Goal: Task Accomplishment & Management: Manage account settings

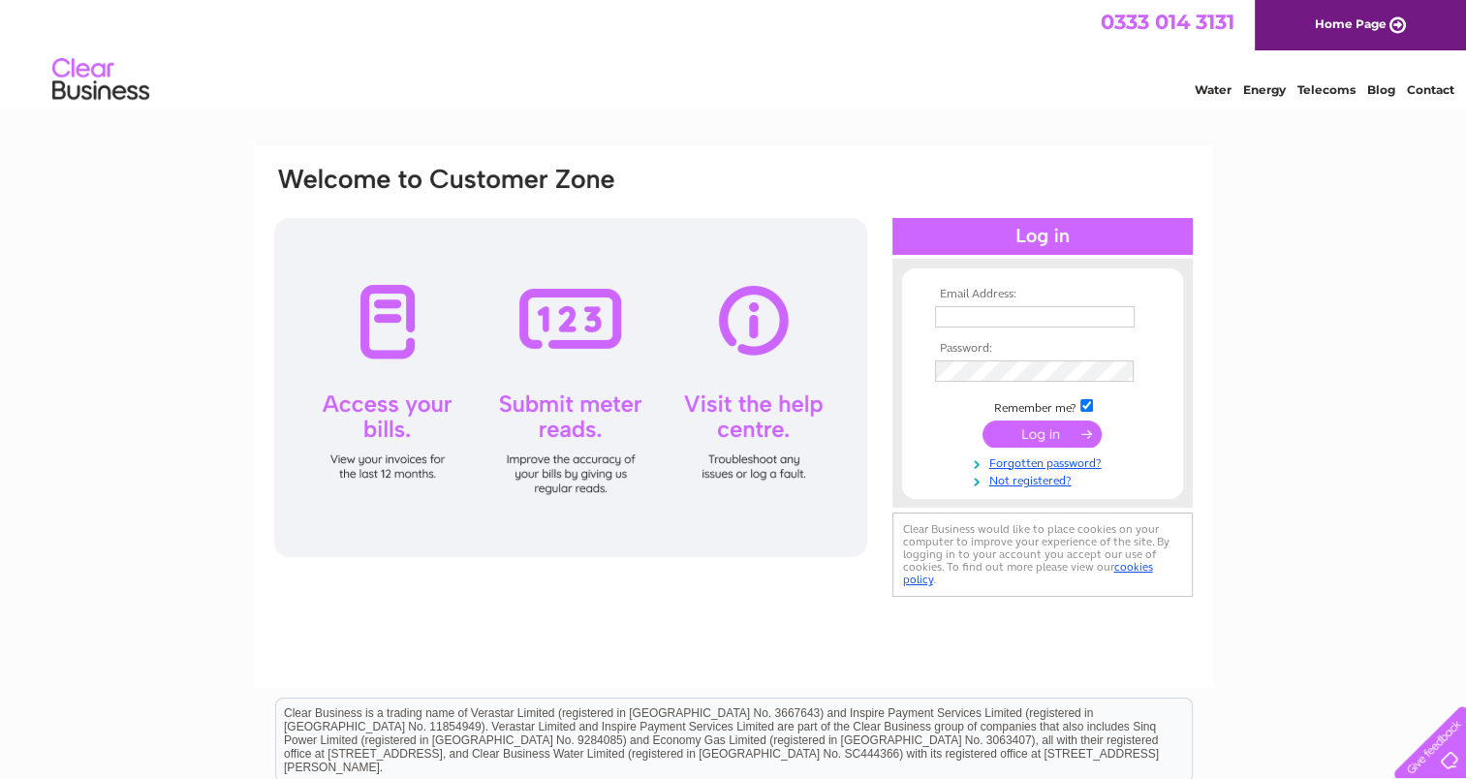
type input "mandlstanbury@btinternet.com"
click at [1034, 428] on input "submit" at bounding box center [1042, 434] width 119 height 27
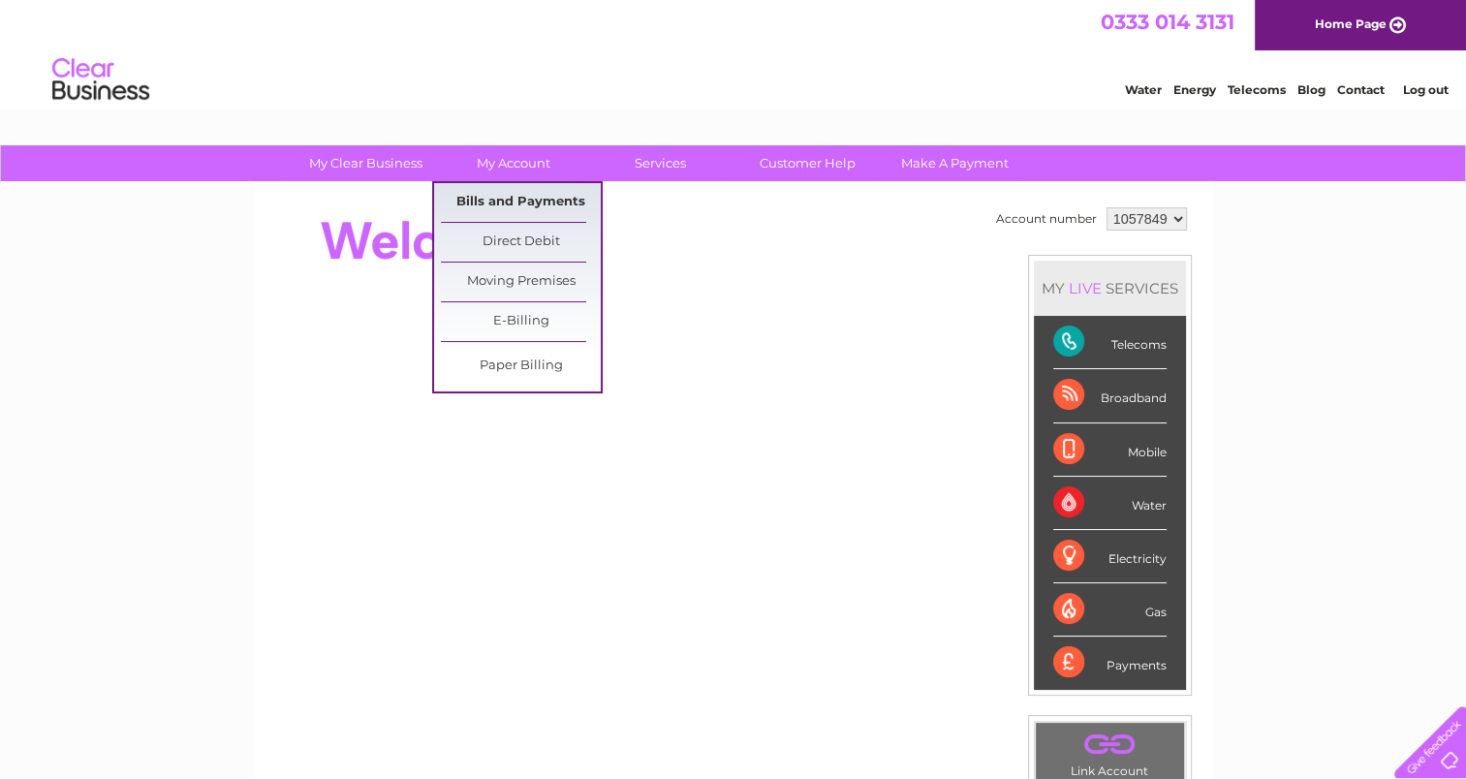
click at [535, 197] on link "Bills and Payments" at bounding box center [521, 202] width 160 height 39
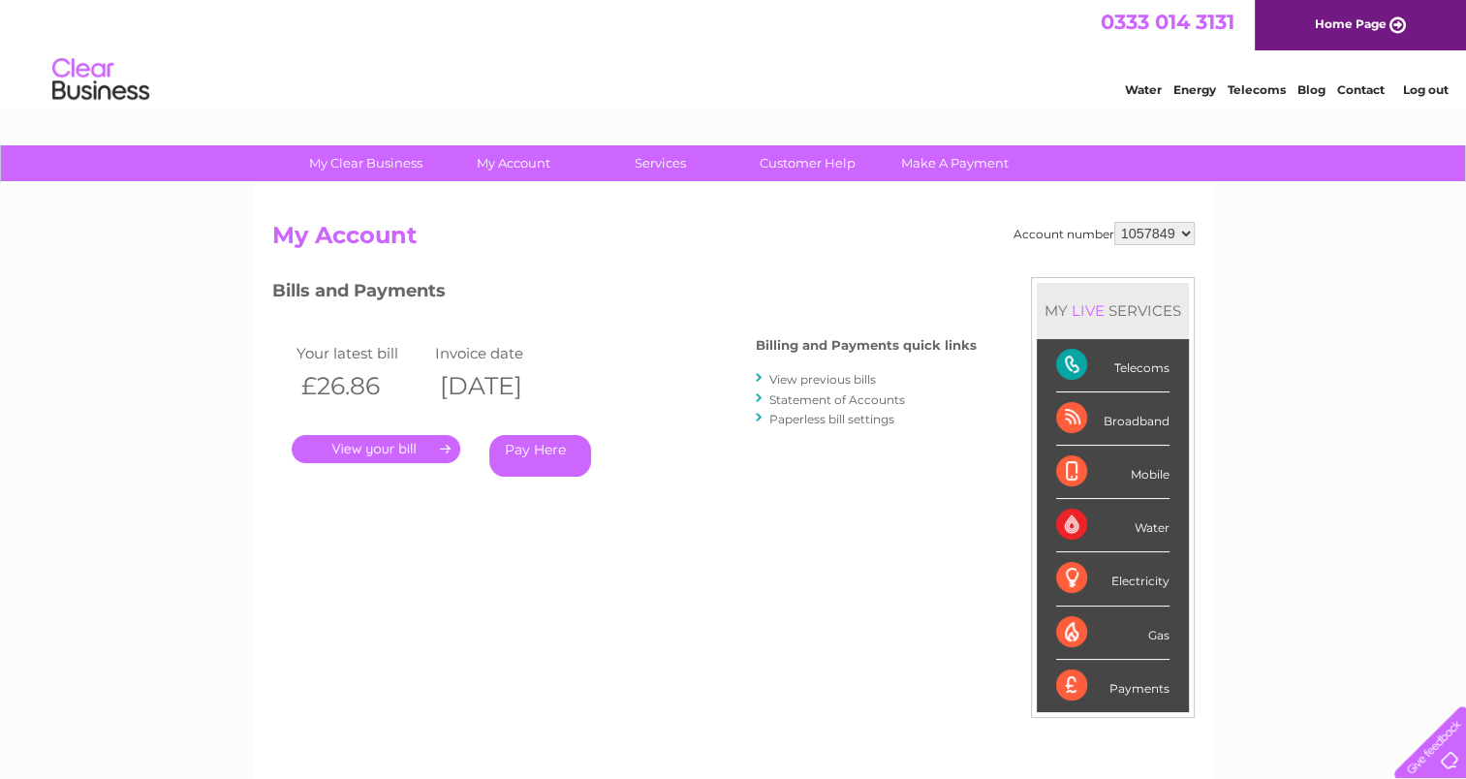
click at [853, 380] on link "View previous bills" at bounding box center [822, 379] width 107 height 15
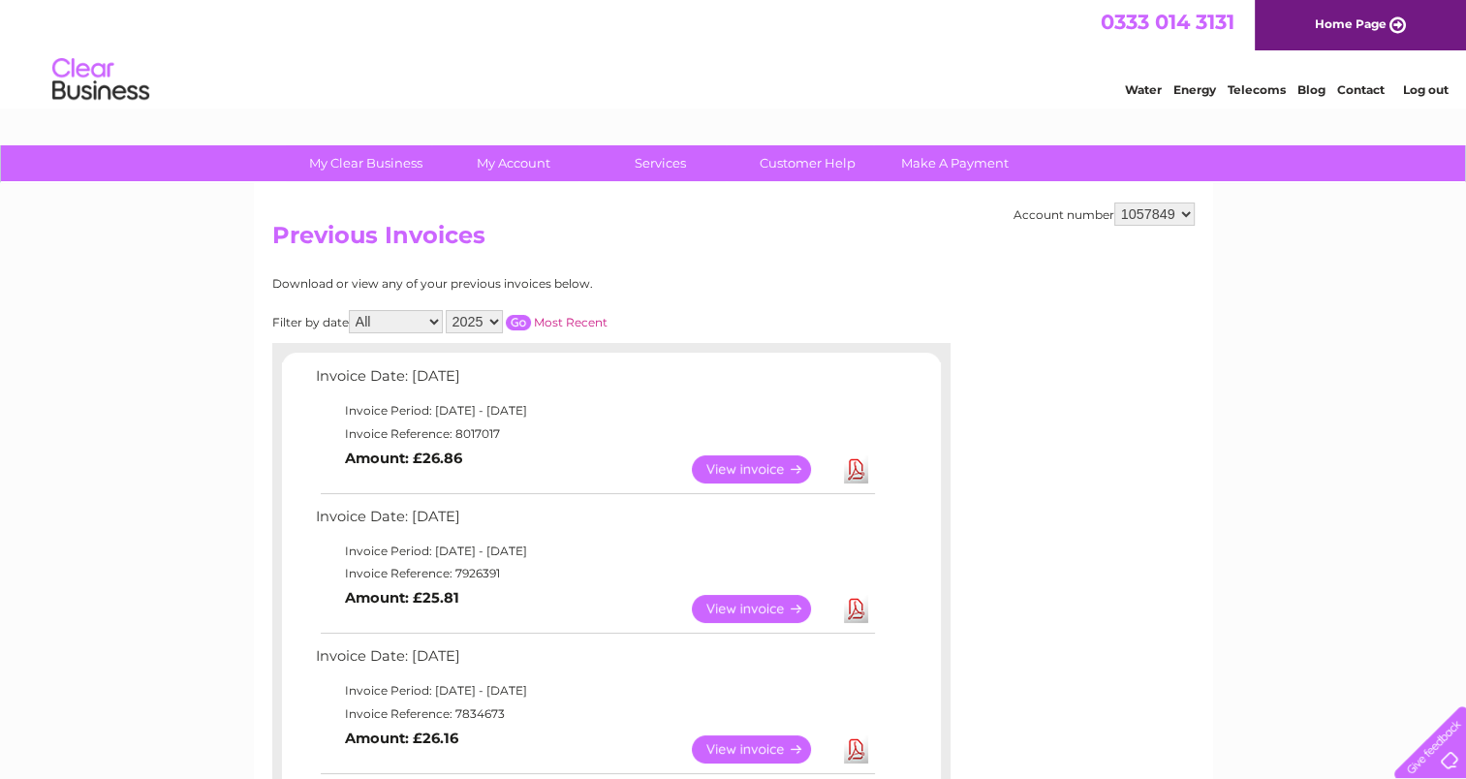
click at [760, 609] on link "View" at bounding box center [763, 609] width 142 height 28
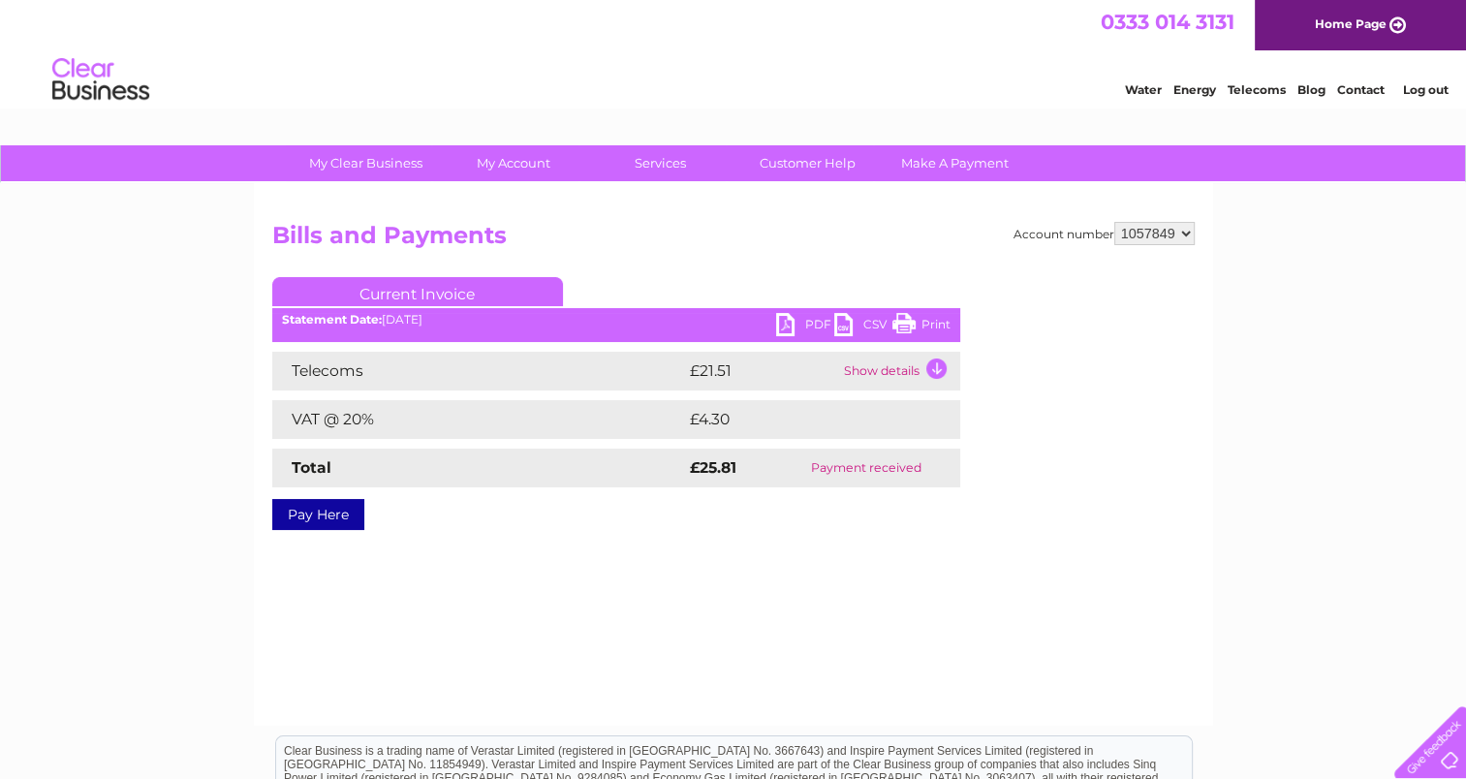
click at [809, 326] on link "PDF" at bounding box center [805, 327] width 58 height 28
